Goal: Find contact information: Find contact information

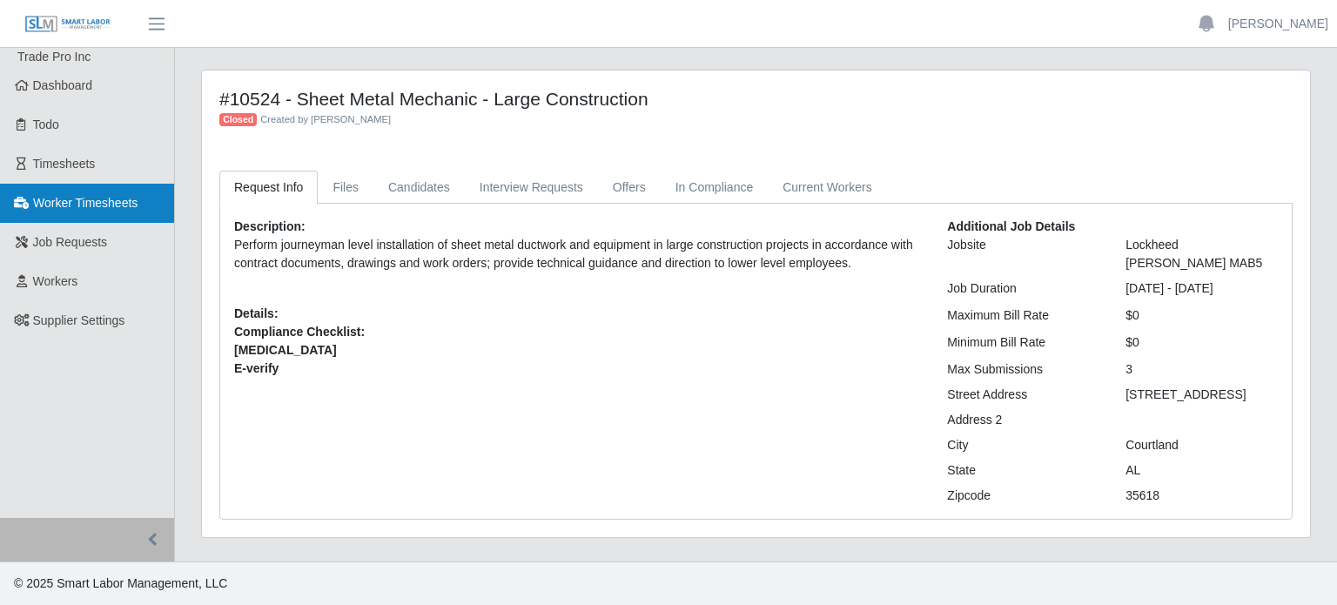
click at [44, 209] on span "Worker Timesheets" at bounding box center [85, 203] width 104 height 14
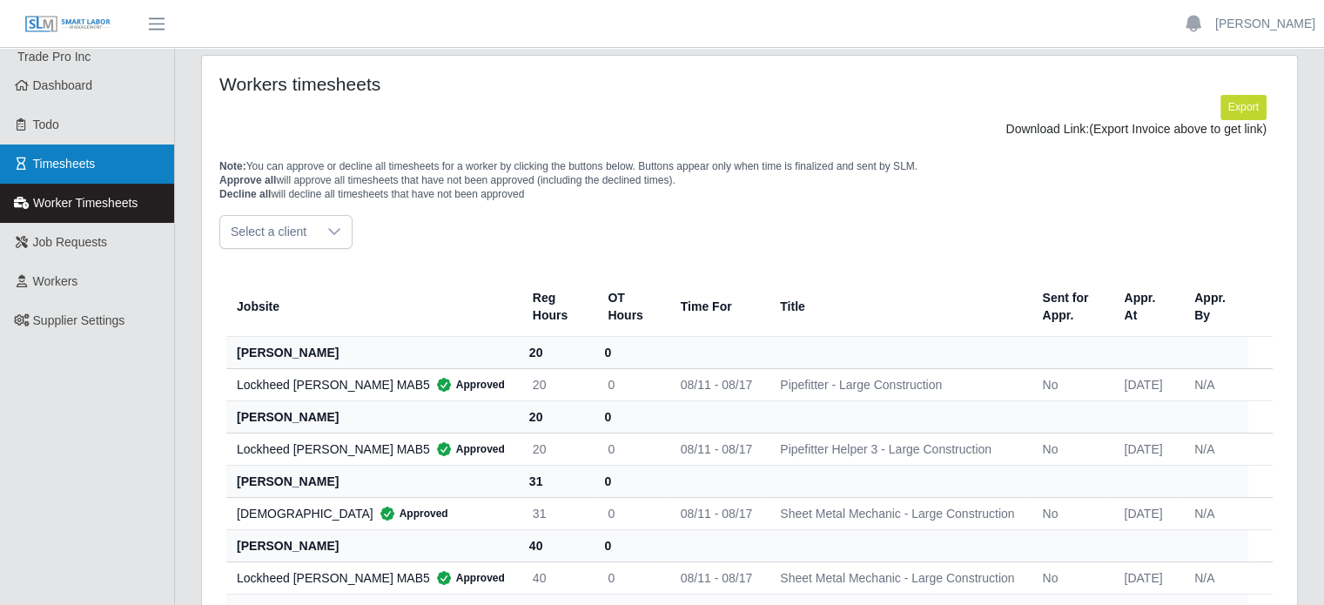
click at [40, 146] on link "Timesheets" at bounding box center [87, 164] width 174 height 39
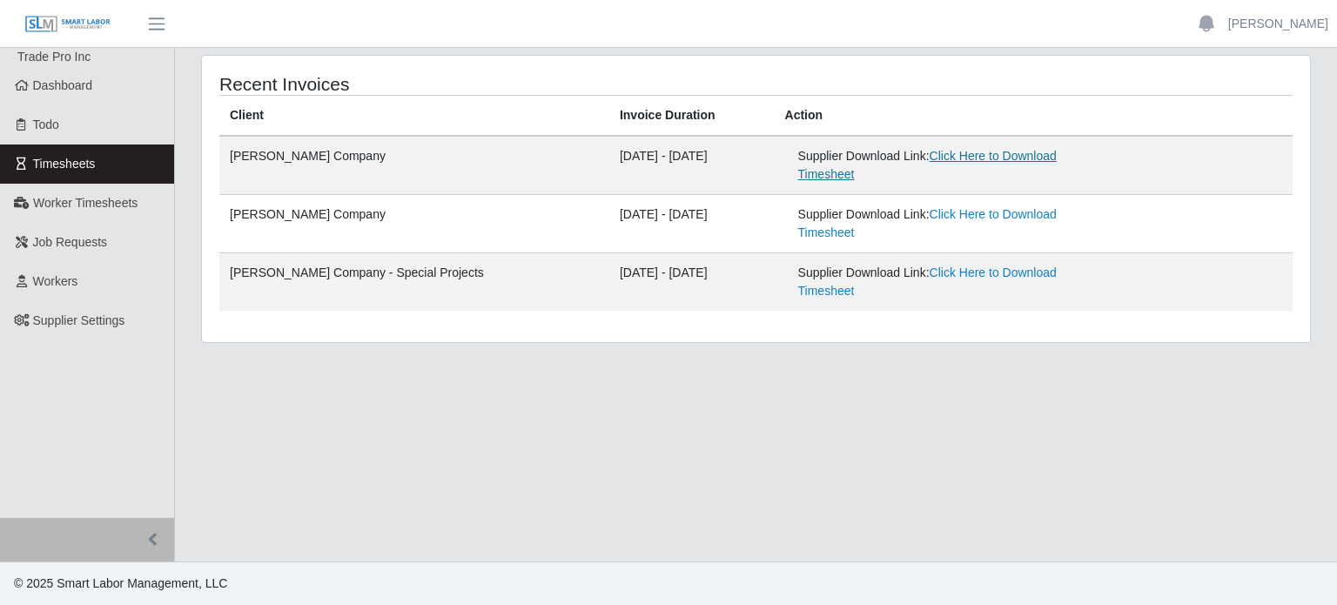
click at [981, 157] on link "Click Here to Download Timesheet" at bounding box center [927, 165] width 259 height 32
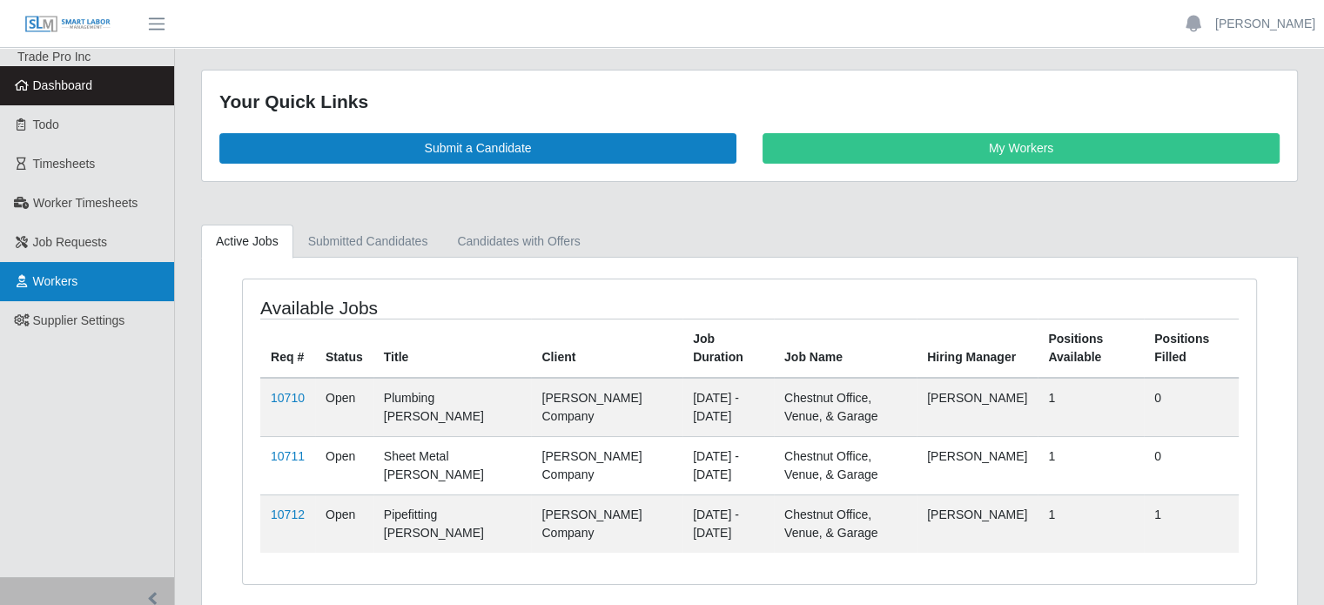
click at [48, 288] on span "Workers" at bounding box center [55, 281] width 45 height 14
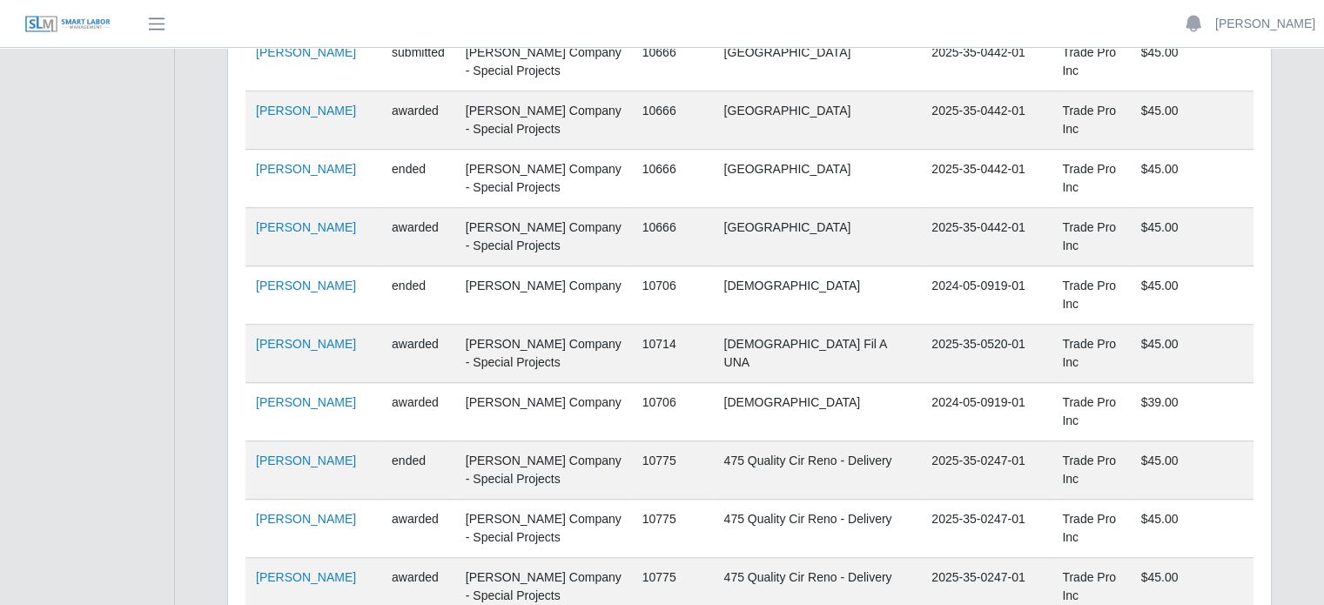
scroll to position [1218, 0]
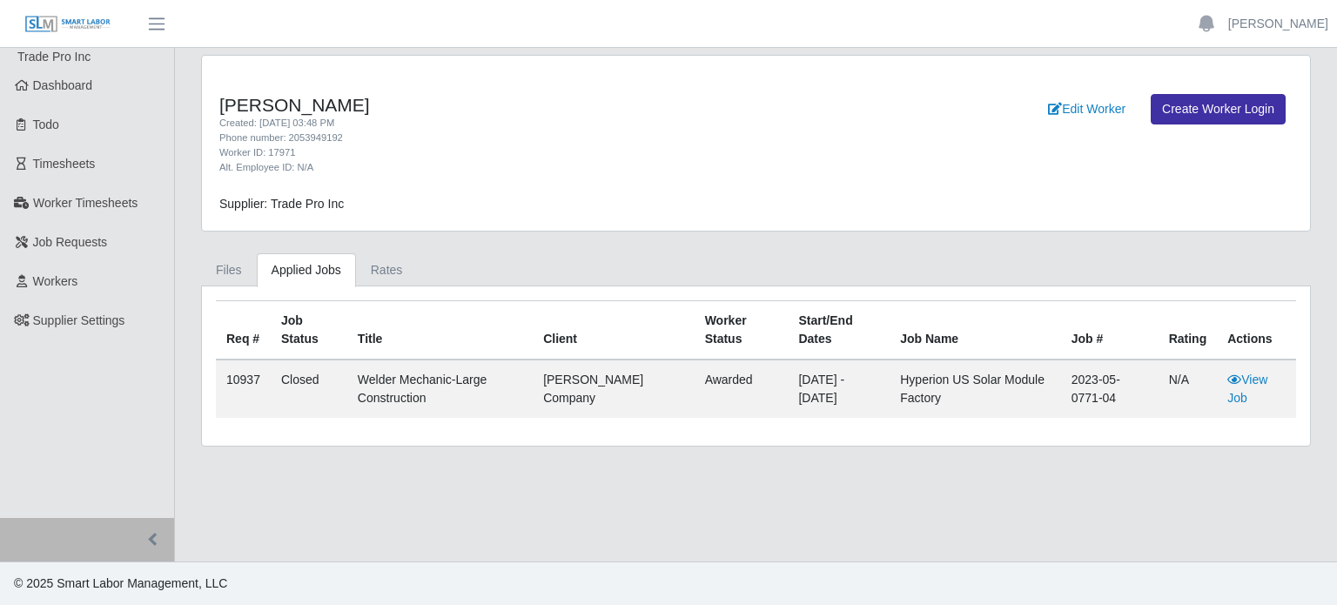
click at [788, 380] on td "[DATE] - [DATE]" at bounding box center [839, 389] width 102 height 58
click at [1229, 386] on link "View Job" at bounding box center [1247, 389] width 40 height 32
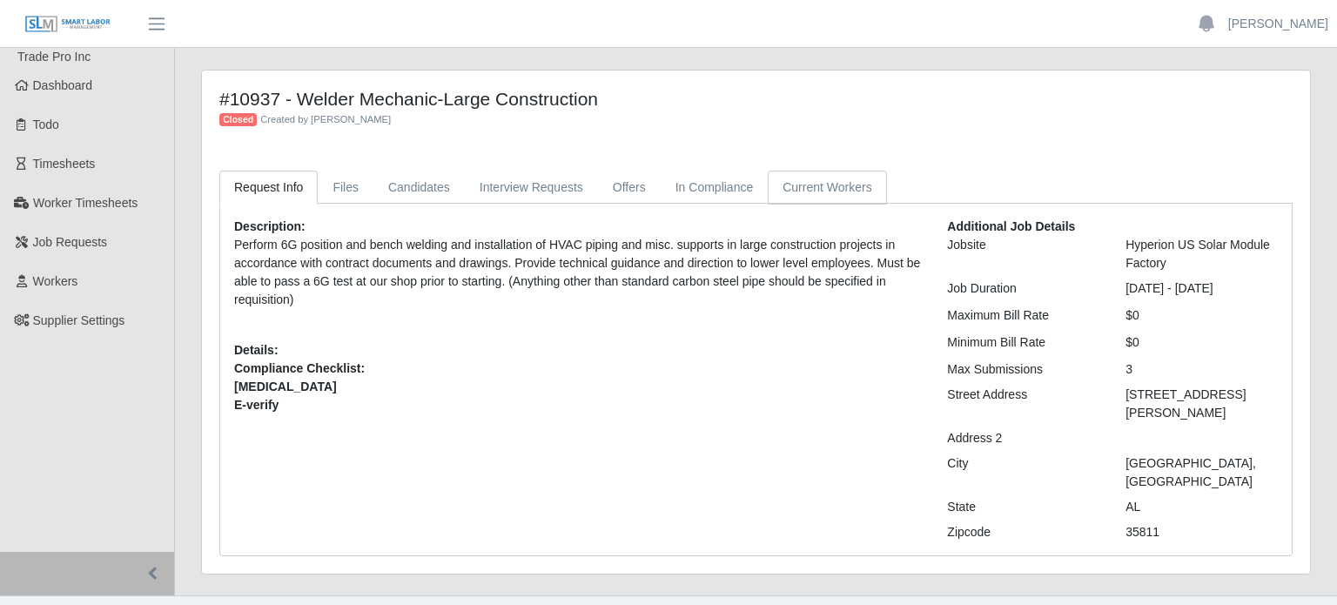
click at [829, 198] on link "Current Workers" at bounding box center [827, 188] width 118 height 34
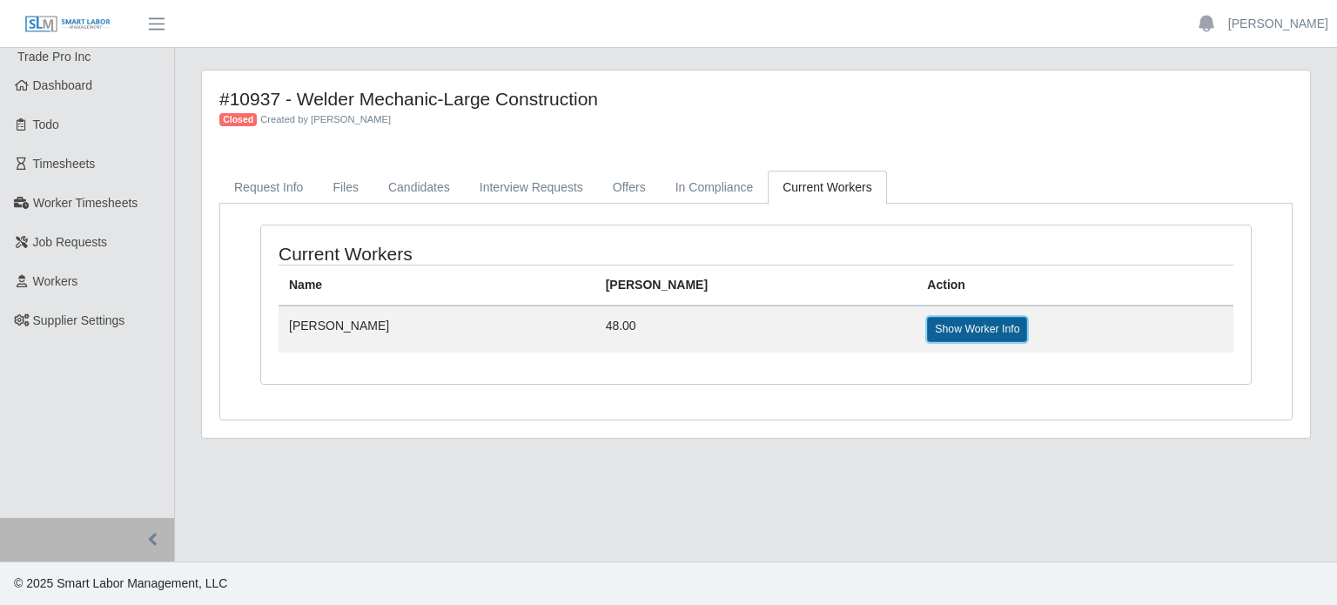
click at [927, 330] on link "Show Worker Info" at bounding box center [977, 329] width 100 height 24
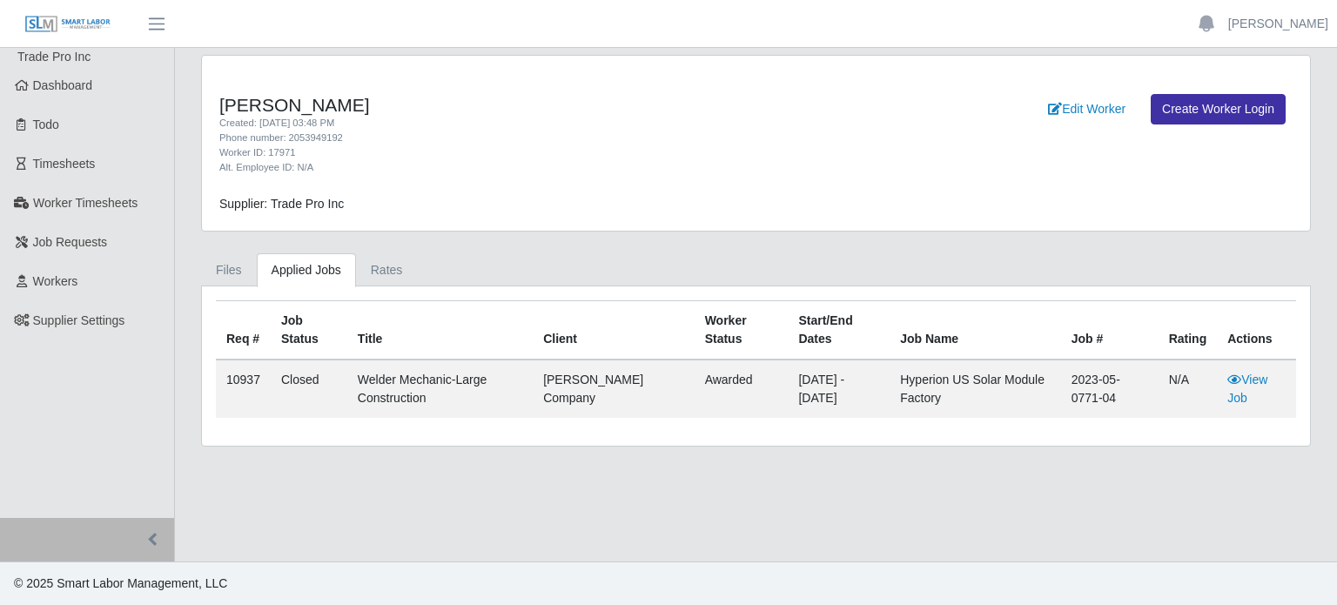
drag, startPoint x: 341, startPoint y: 138, endPoint x: 286, endPoint y: 142, distance: 55.0
click at [286, 142] on div "Phone number: 2053949192" at bounding box center [526, 138] width 615 height 15
copy div "2053949192"
